Goal: Task Accomplishment & Management: Use online tool/utility

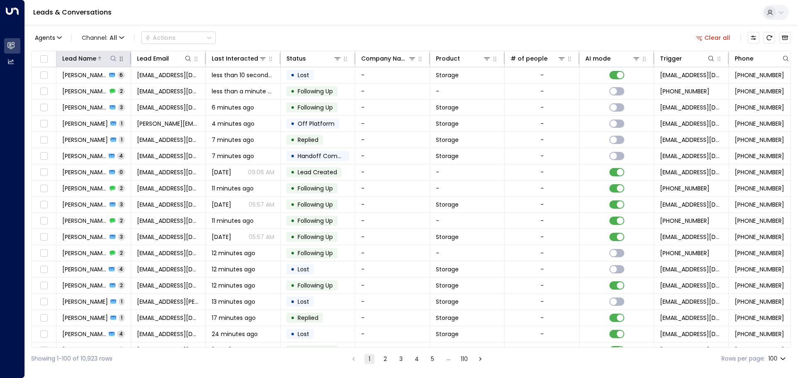
click at [113, 58] on icon at bounding box center [113, 58] width 7 height 7
click at [77, 84] on input "text" at bounding box center [113, 88] width 115 height 15
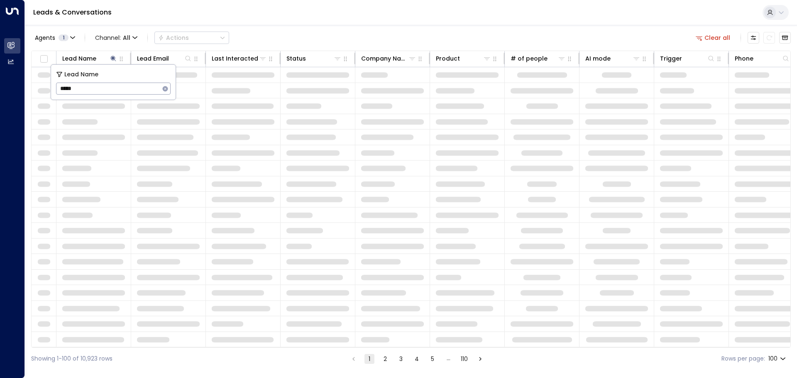
type input "******"
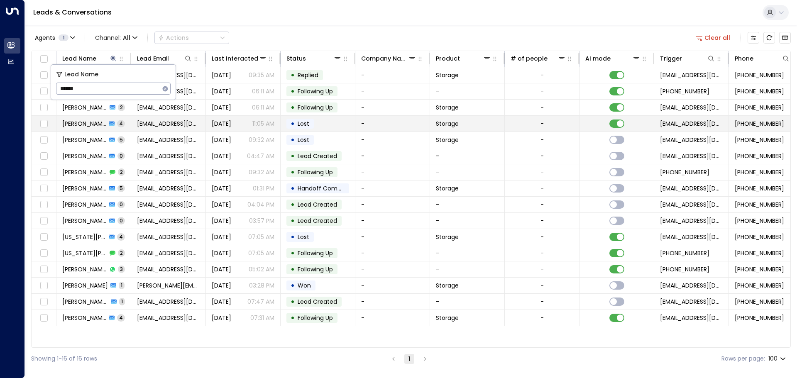
click at [93, 118] on td "[PERSON_NAME] 4" at bounding box center [93, 124] width 75 height 16
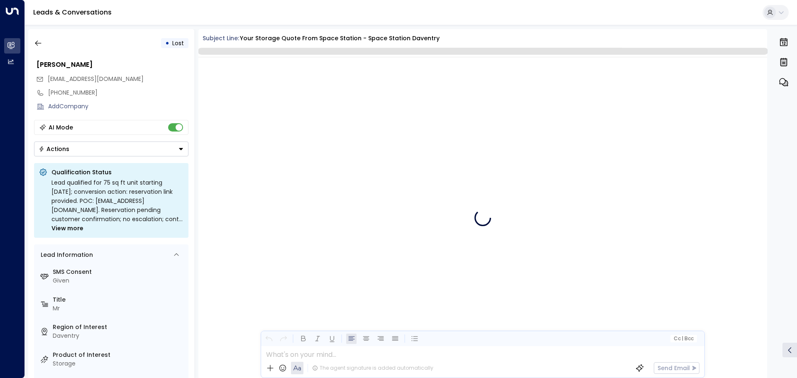
scroll to position [1516, 0]
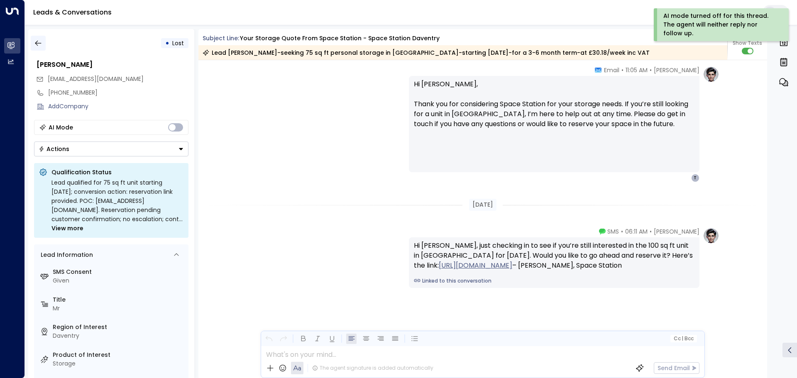
click at [41, 40] on icon "button" at bounding box center [38, 43] width 8 height 8
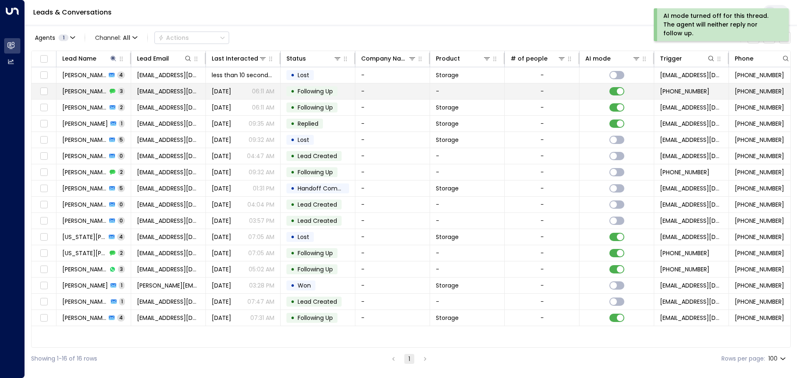
click at [105, 95] on div "[PERSON_NAME] 3" at bounding box center [93, 91] width 63 height 8
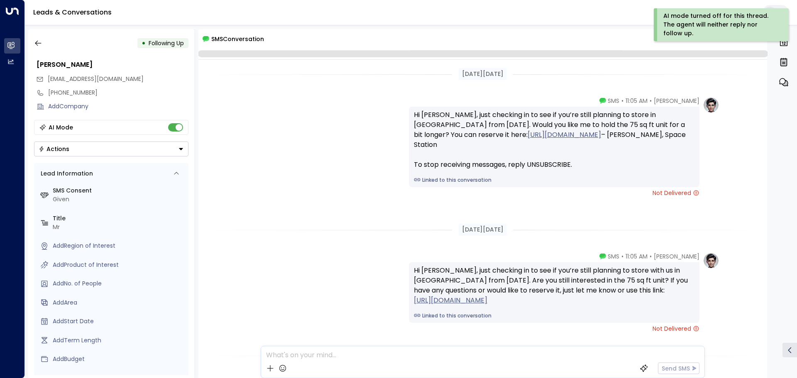
scroll to position [154, 0]
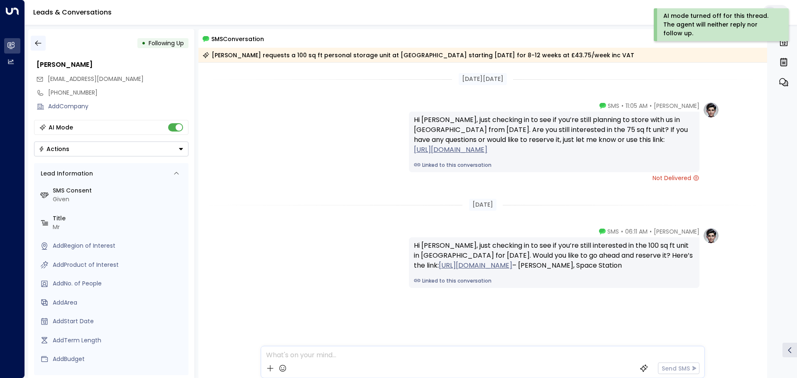
click at [39, 44] on icon "button" at bounding box center [38, 43] width 8 height 8
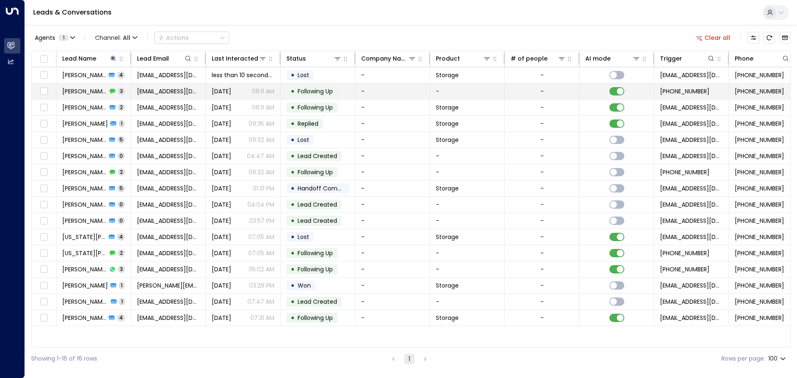
click at [115, 91] on td "[PERSON_NAME] 3" at bounding box center [93, 91] width 75 height 16
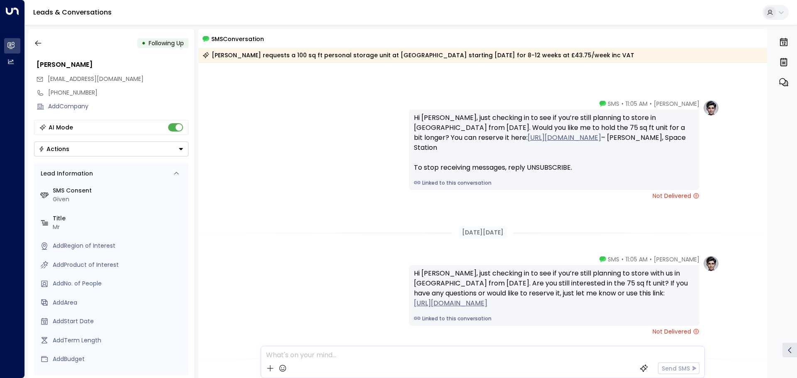
scroll to position [157, 0]
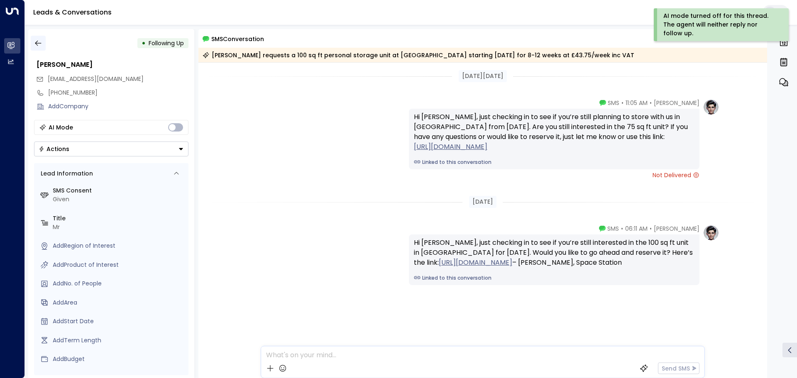
click at [35, 44] on icon "button" at bounding box center [38, 43] width 8 height 8
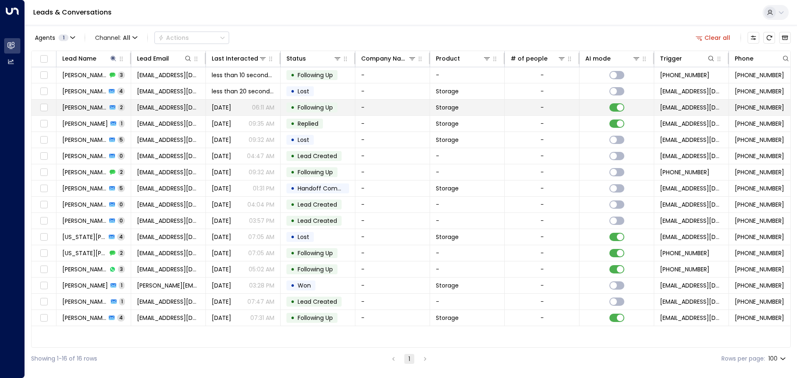
click at [96, 110] on span "[PERSON_NAME]" at bounding box center [84, 107] width 45 height 8
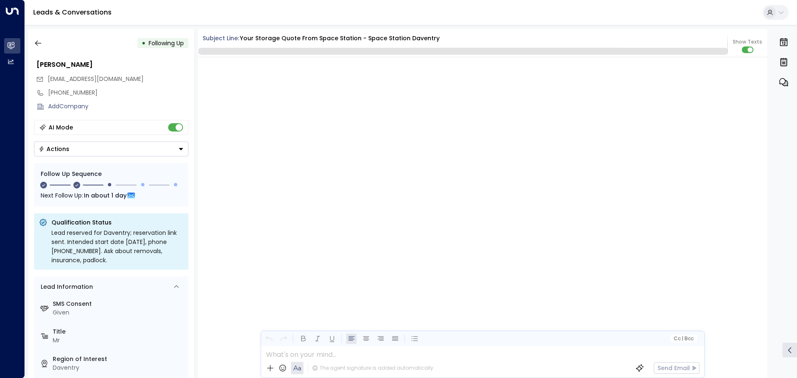
scroll to position [1382, 0]
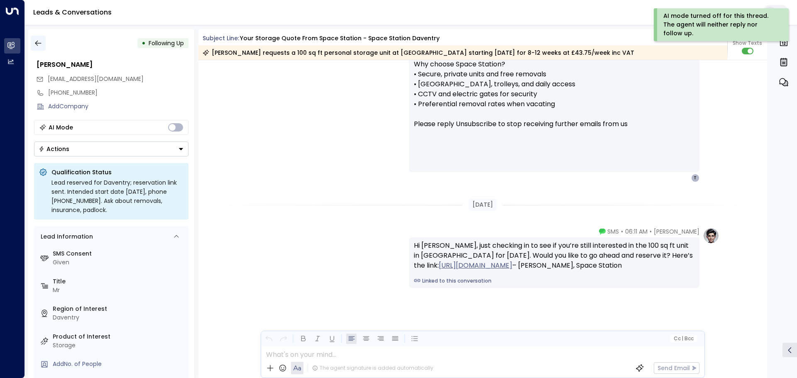
click at [36, 42] on icon "button" at bounding box center [38, 43] width 6 height 5
